Goal: Information Seeking & Learning: Learn about a topic

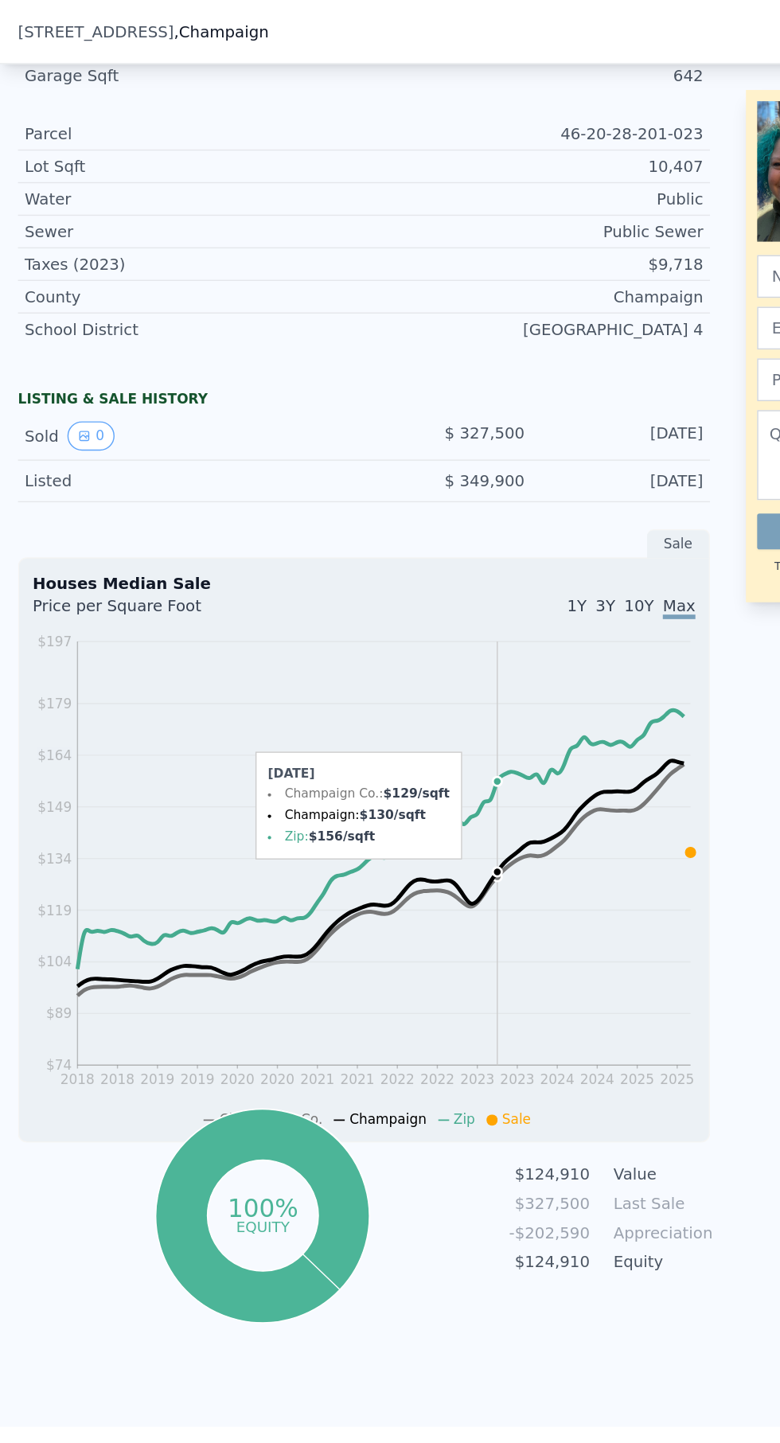
scroll to position [718, 0]
click at [75, 303] on button "0" at bounding box center [64, 309] width 33 height 21
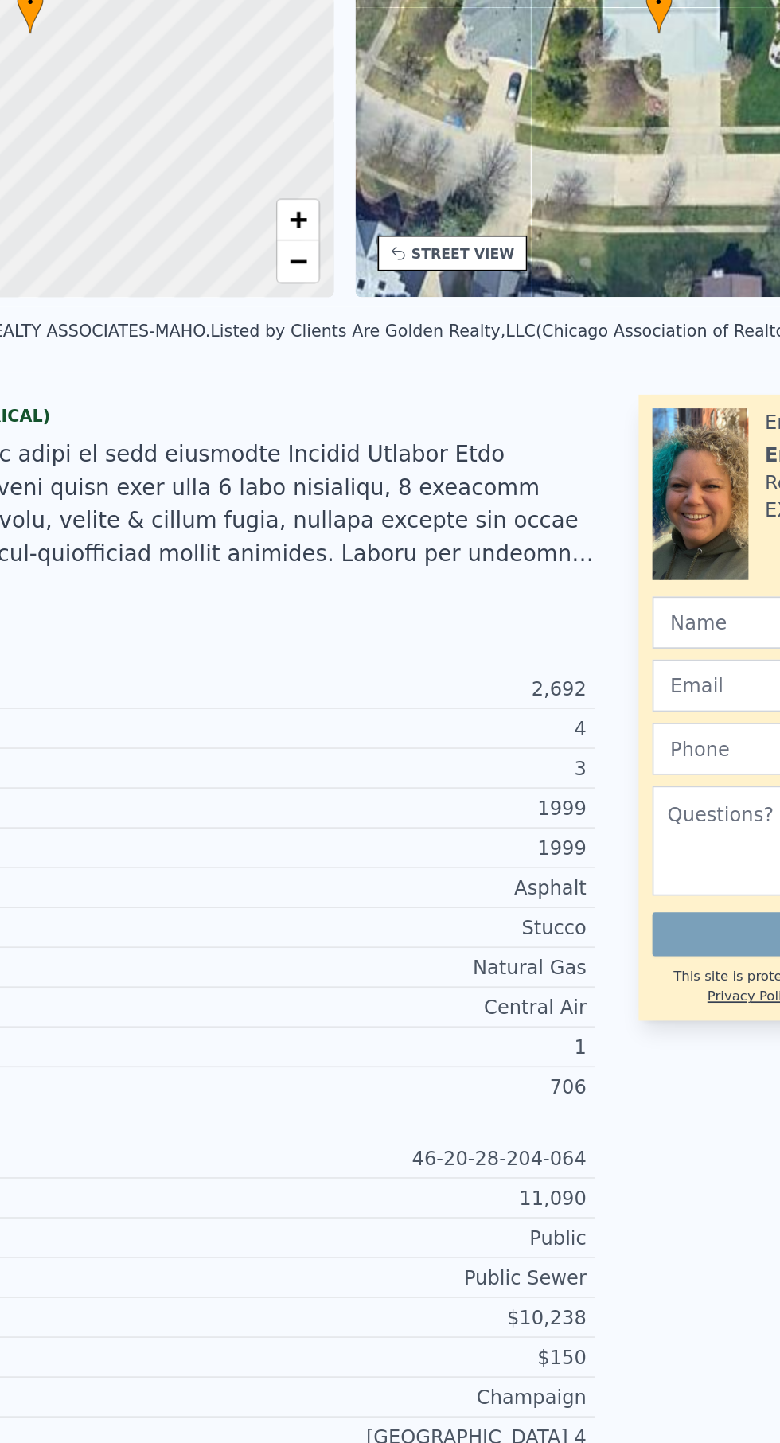
type input "$ 472,000"
type input "$ 91,056"
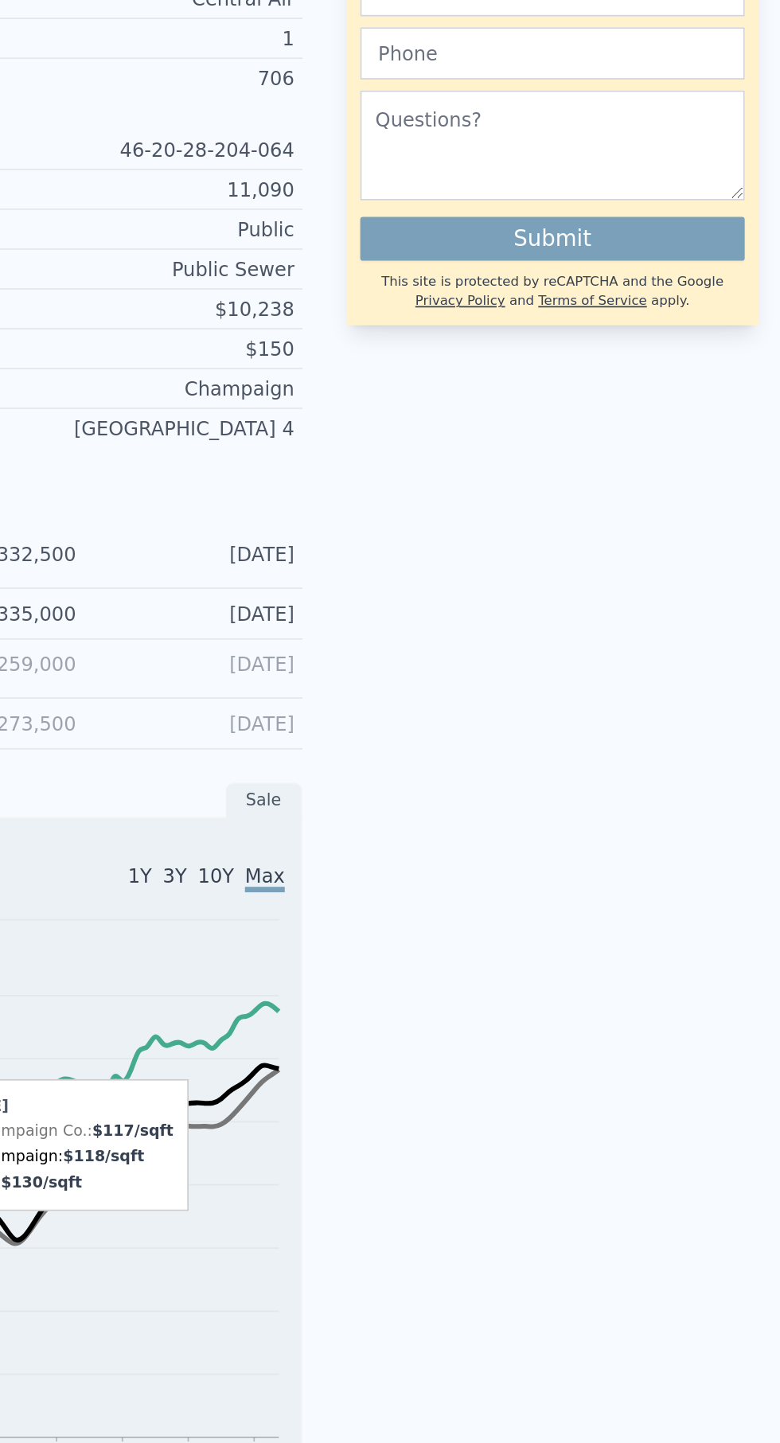
scroll to position [1043, 0]
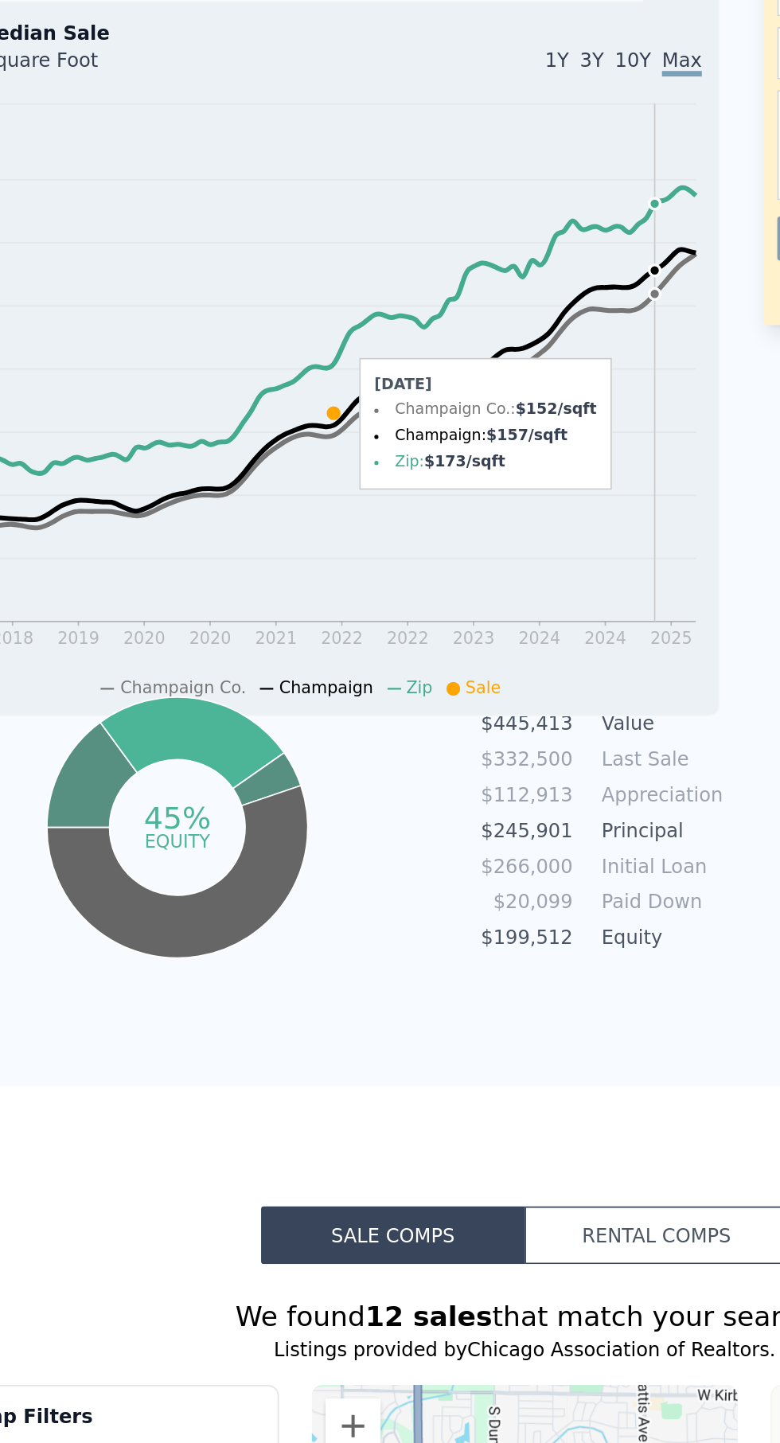
click at [466, 406] on circle at bounding box center [465, 408] width 6 height 6
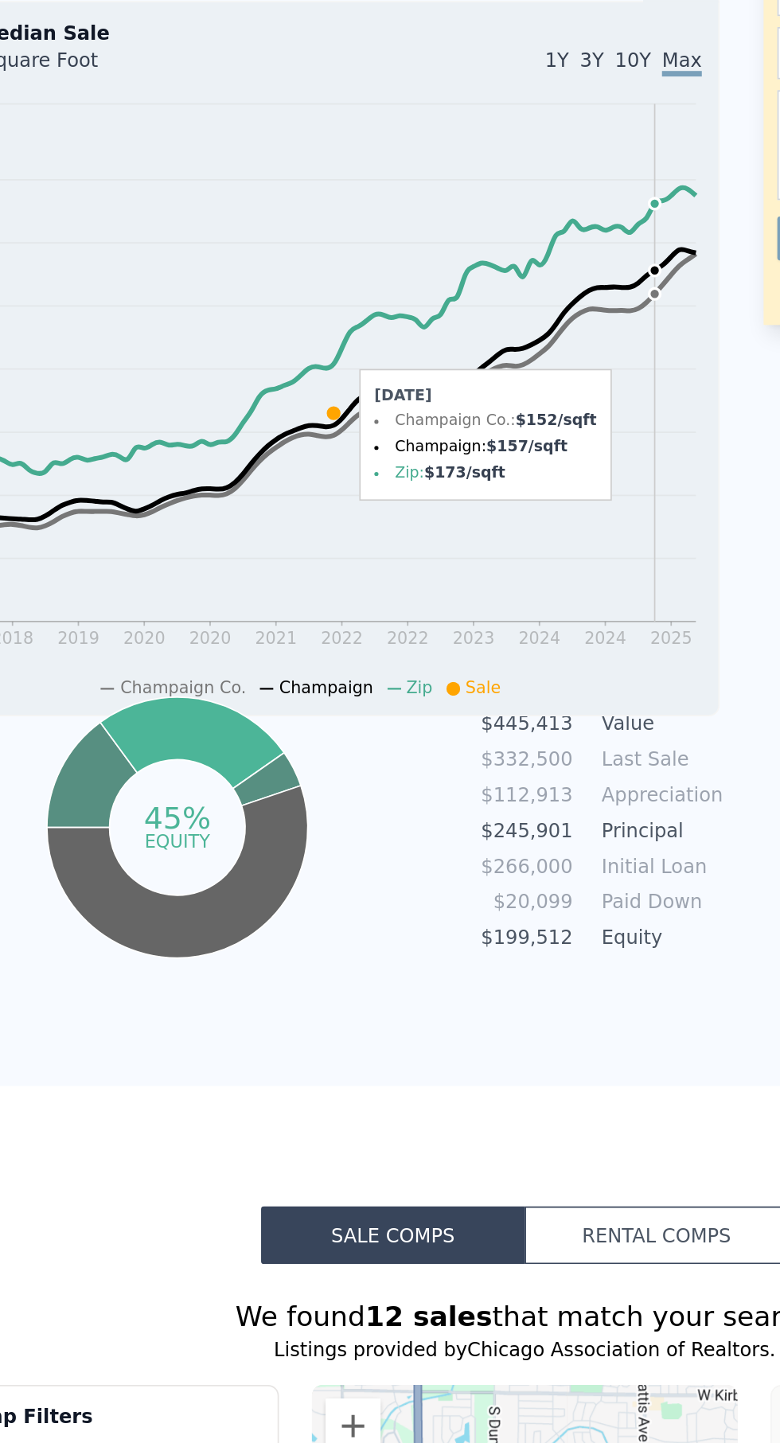
click at [474, 386] on icon "2018 2018 2019 2020 2020 2021 2022 2022 2023 2024 2024 2025 $74 $89 $104 $119 $…" at bounding box center [258, 467] width 470 height 353
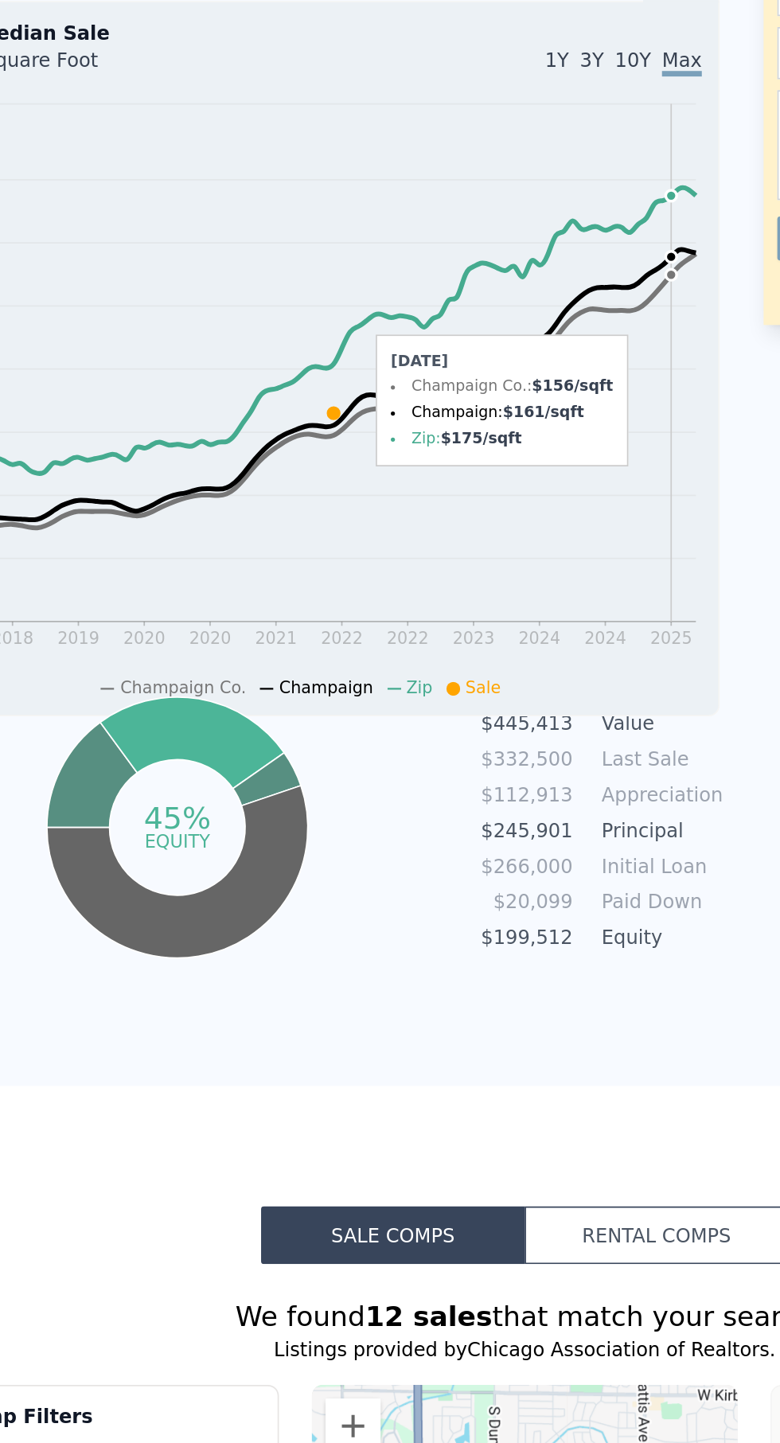
click at [464, 388] on icon "2018 2018 2019 2020 2020 2021 2022 2022 2023 2024 2024 2025 $74 $89 $104 $119 $…" at bounding box center [258, 467] width 470 height 353
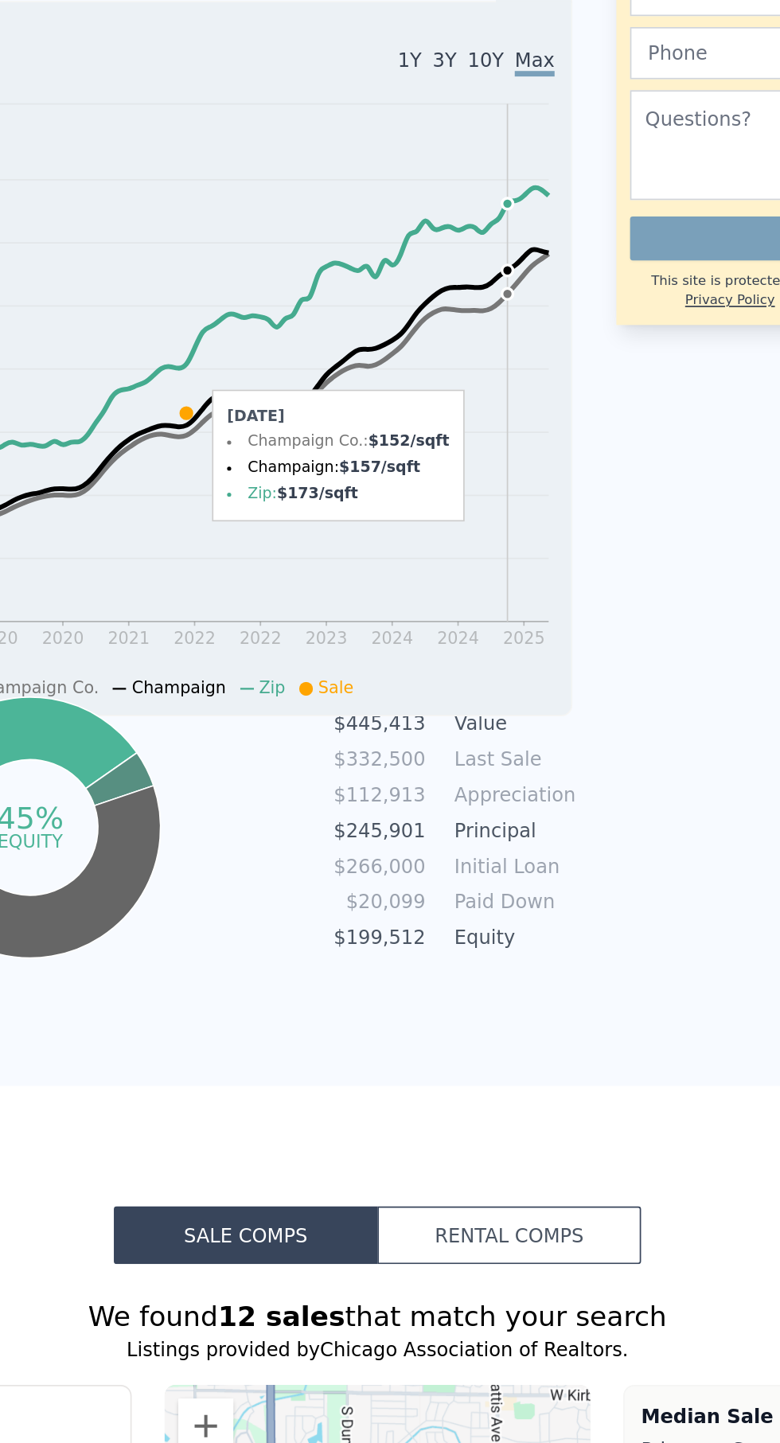
click at [490, 382] on icon "2018 2018 2019 2020 2020 2021 2022 2022 2023 2024 2024 2025 $74 $89 $104 $119 $…" at bounding box center [258, 467] width 470 height 353
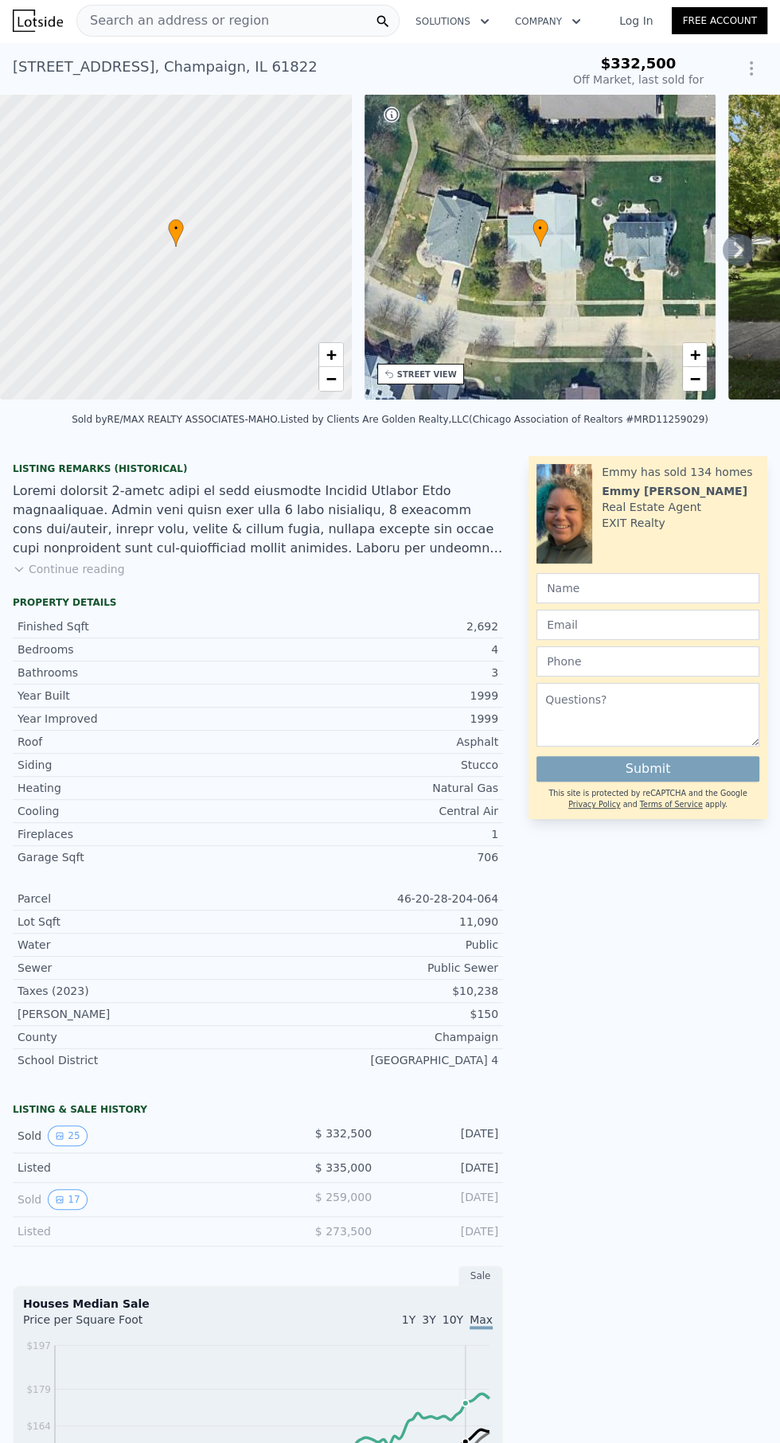
scroll to position [0, 0]
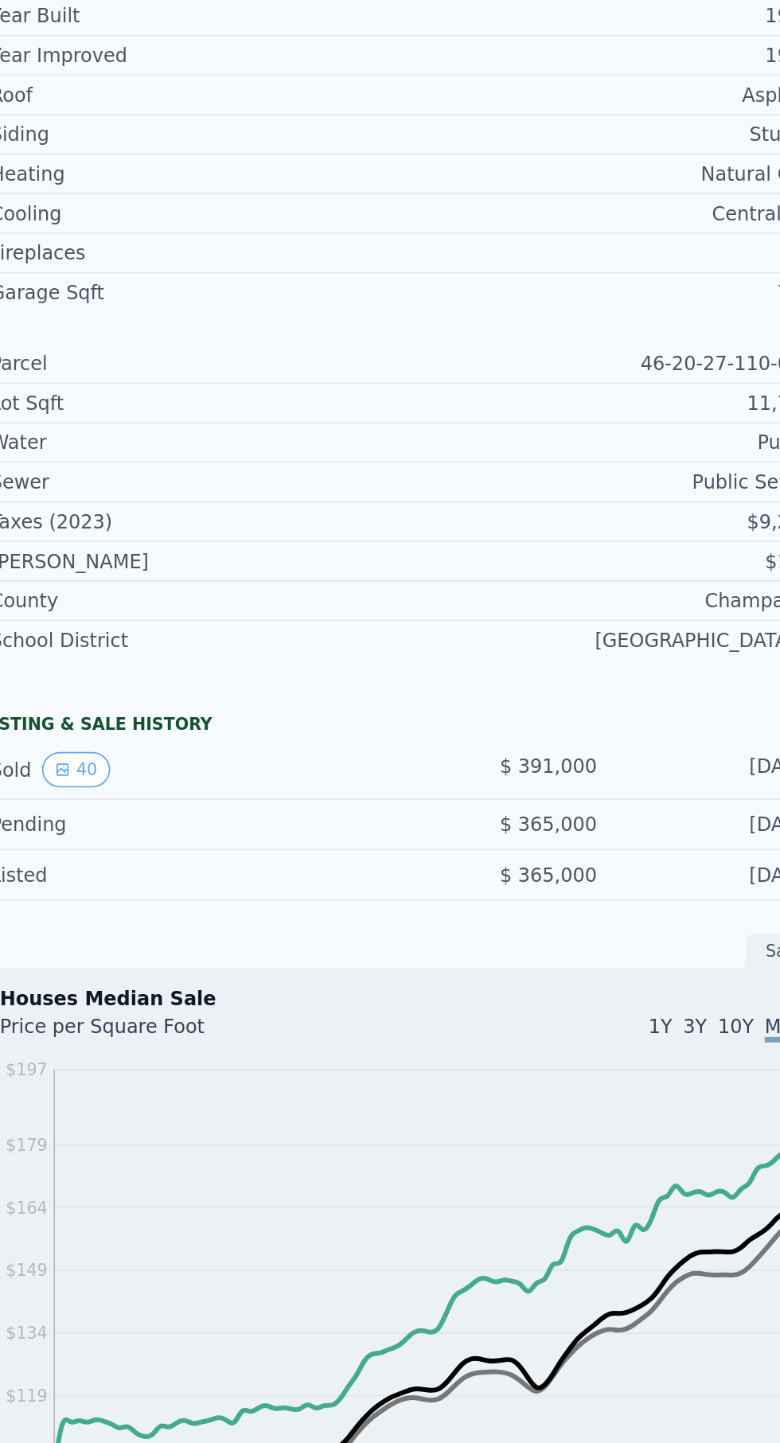
scroll to position [286, 0]
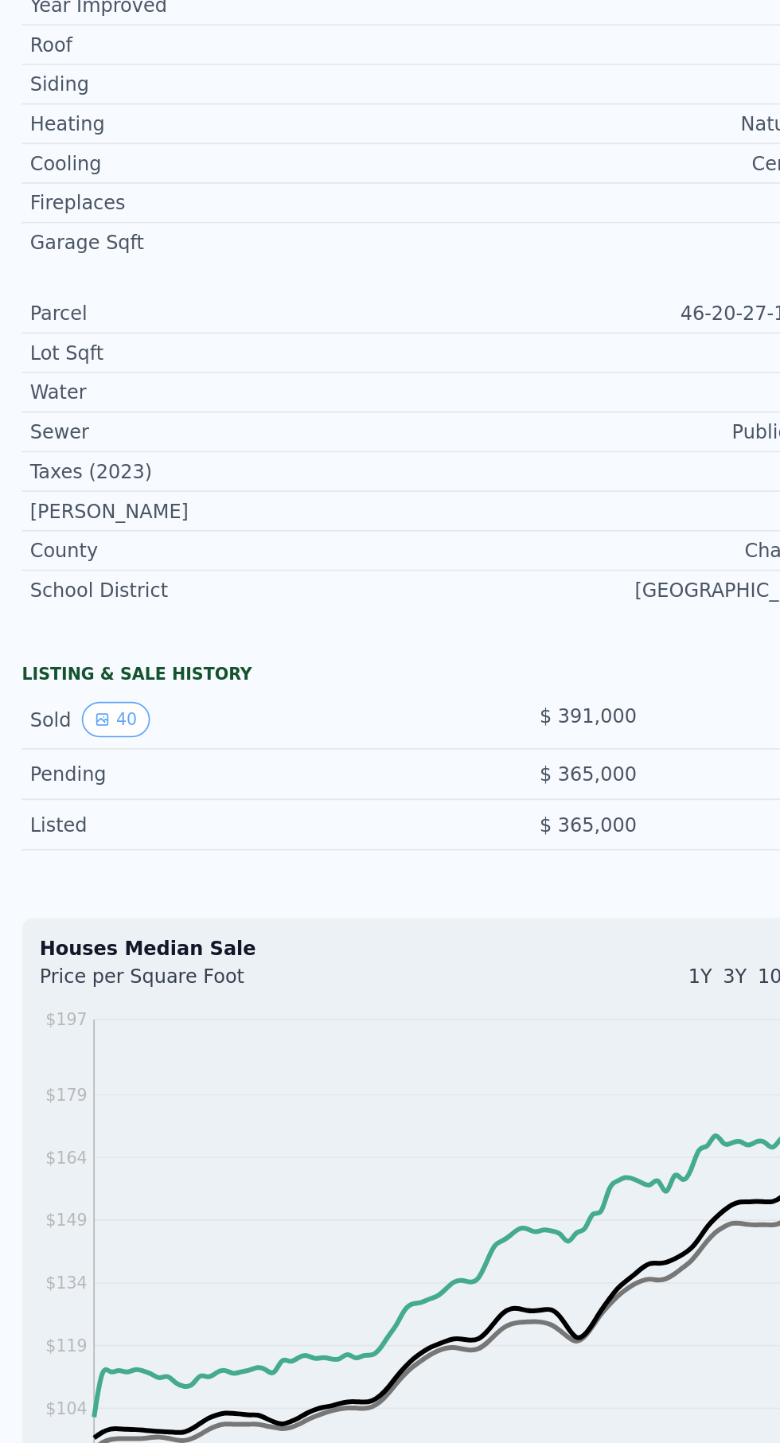
click at [72, 842] on button "40" at bounding box center [67, 846] width 39 height 21
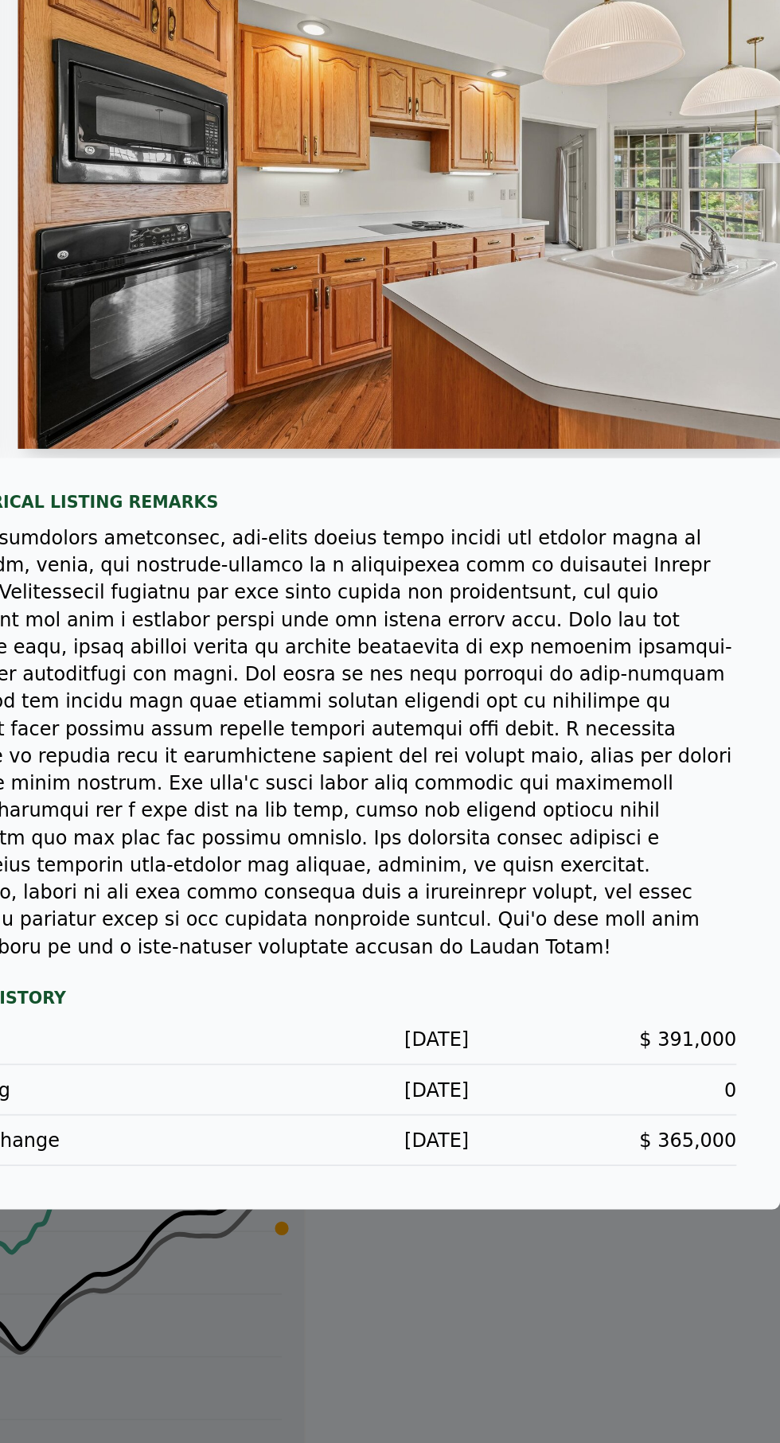
scroll to position [0, 6412]
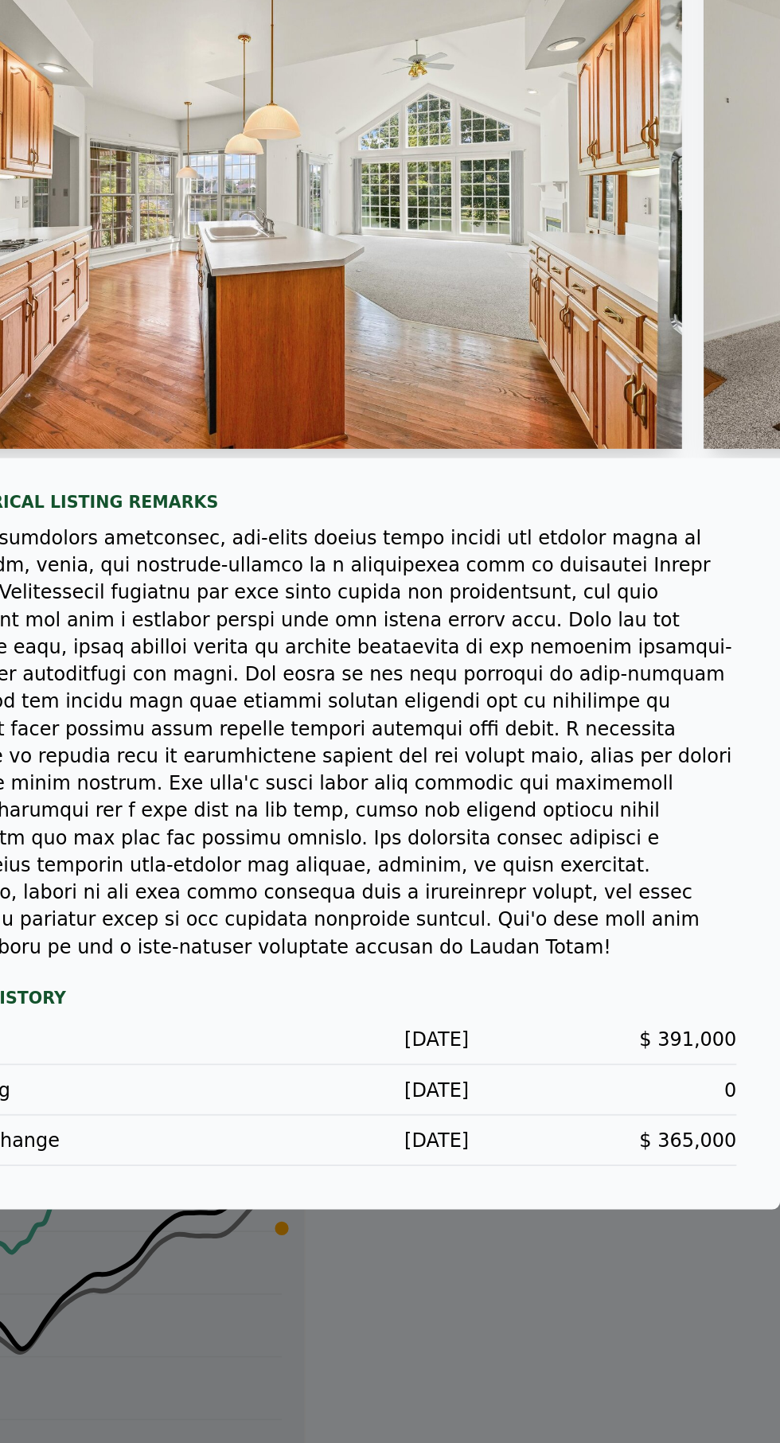
click at [685, 681] on img at bounding box center [493, 529] width 459 height 306
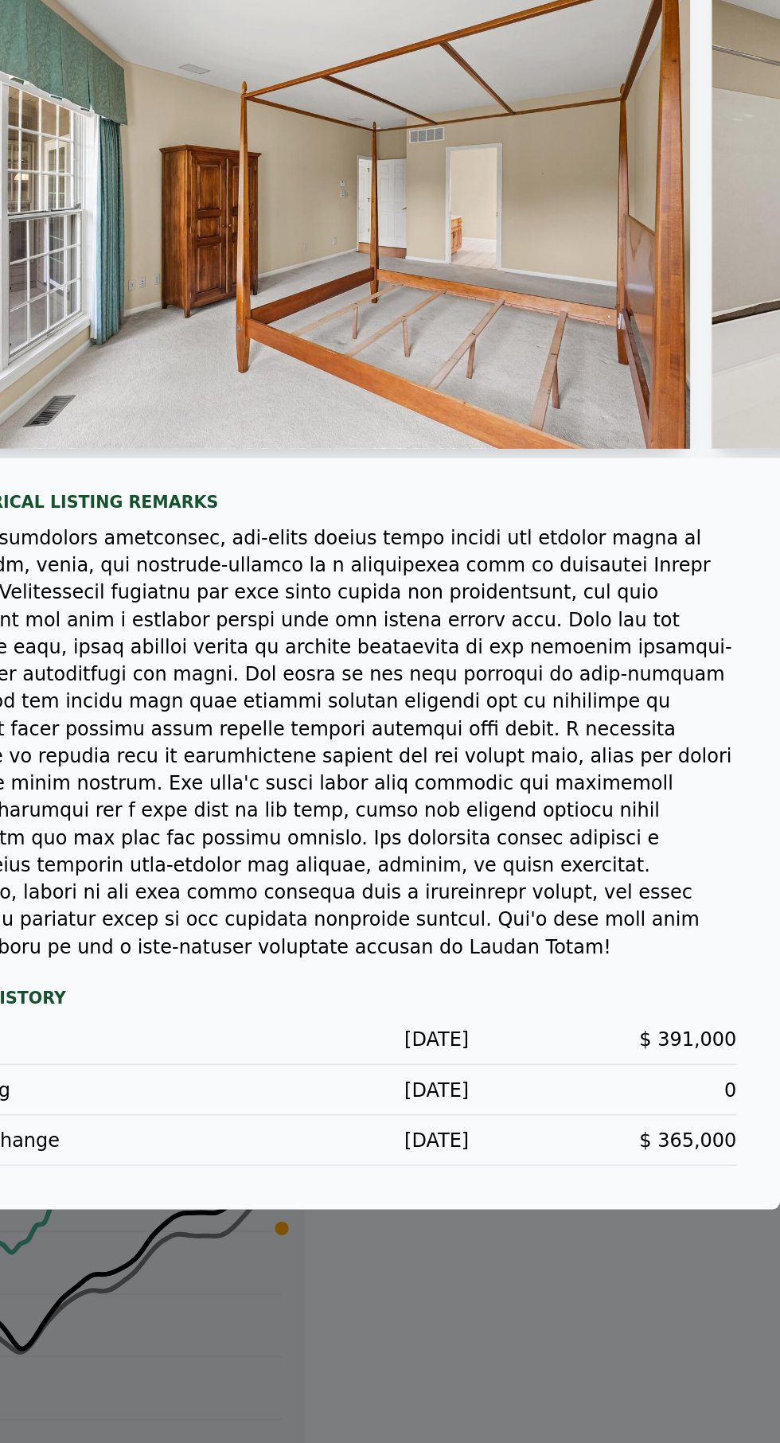
scroll to position [0, 9709]
